Goal: Transaction & Acquisition: Obtain resource

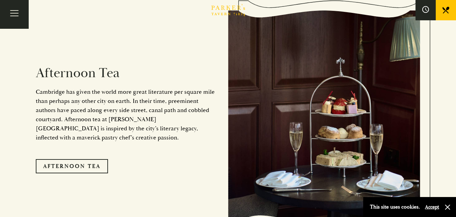
scroll to position [1087, 0]
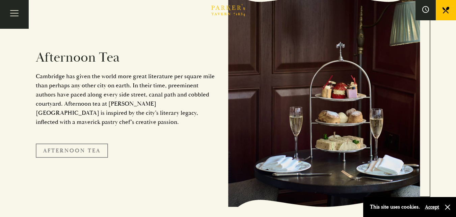
click at [76, 143] on link "Afternoon Tea" at bounding box center [72, 150] width 72 height 14
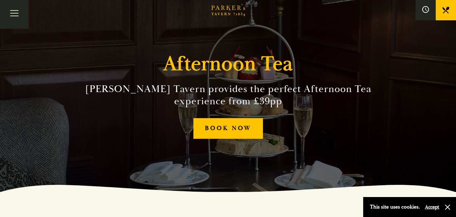
scroll to position [23, 0]
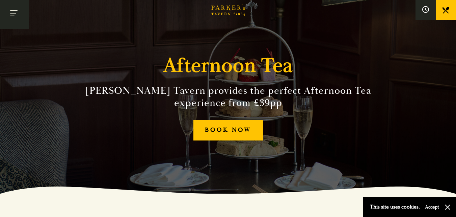
click at [16, 11] on button "Toggle navigation" at bounding box center [14, 14] width 29 height 29
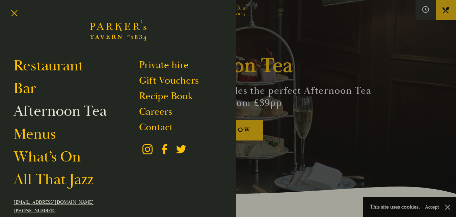
click at [49, 114] on link "Afternoon Tea" at bounding box center [60, 110] width 93 height 19
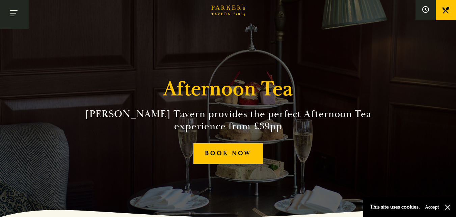
click at [16, 15] on button "Toggle navigation" at bounding box center [14, 14] width 29 height 29
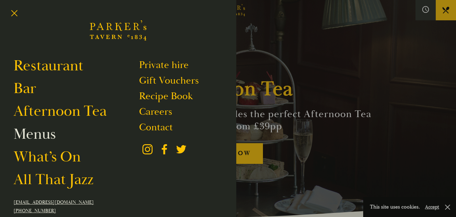
click at [43, 137] on link "Menus" at bounding box center [35, 133] width 42 height 19
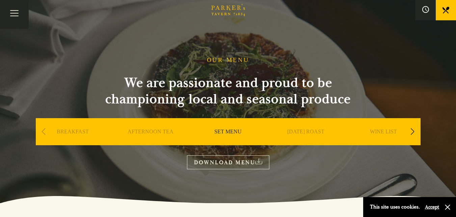
click at [159, 132] on link "AFTERNOON TEA" at bounding box center [151, 141] width 46 height 27
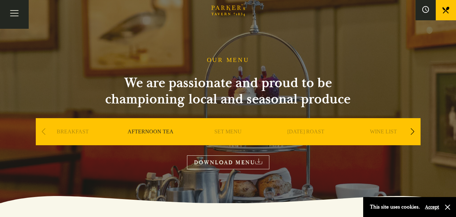
click at [232, 161] on link "DOWNLOAD MENU" at bounding box center [228, 162] width 82 height 14
click at [308, 133] on link "[DATE] ROAST" at bounding box center [305, 141] width 37 height 27
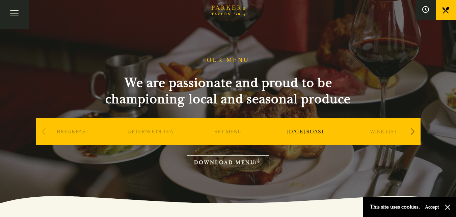
click at [243, 162] on link "DOWNLOAD MENU" at bounding box center [228, 162] width 82 height 14
